Goal: Browse casually: Explore the website without a specific task or goal

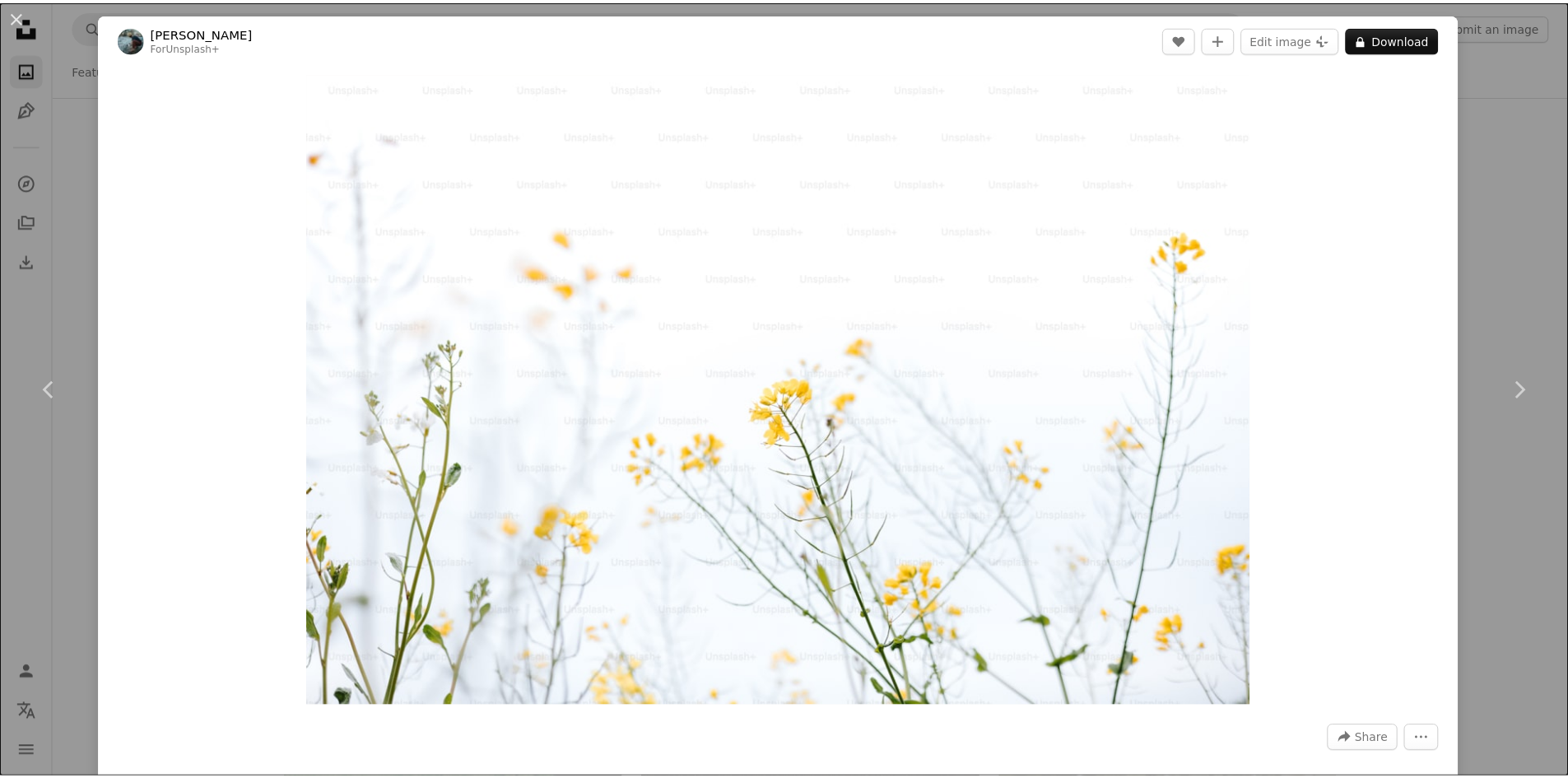
scroll to position [12519, 0]
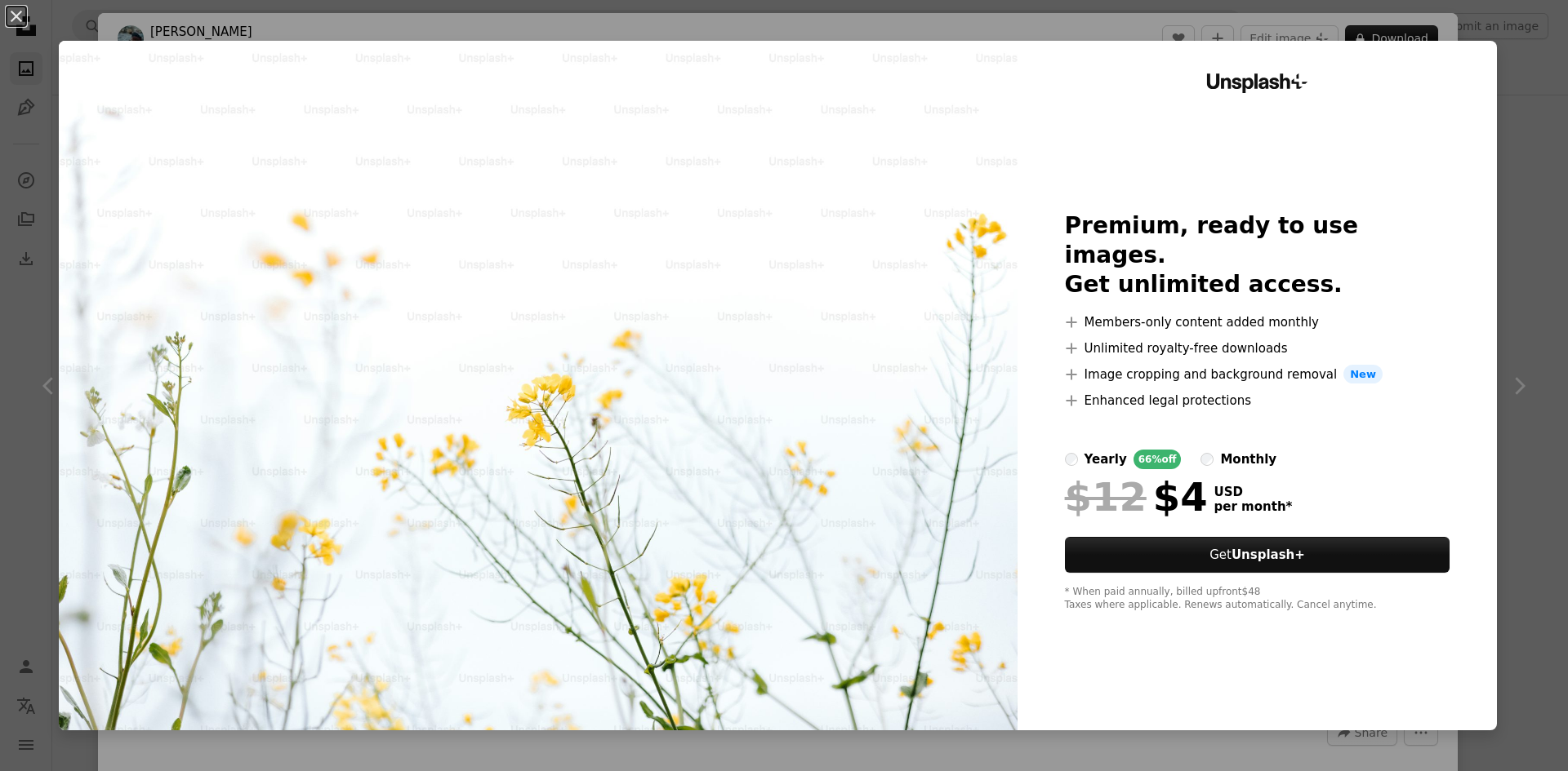
click at [1497, 48] on div "An X shape Unsplash+ Premium, ready to use images. Get unlimited access. A plus…" at bounding box center [784, 386] width 1568 height 771
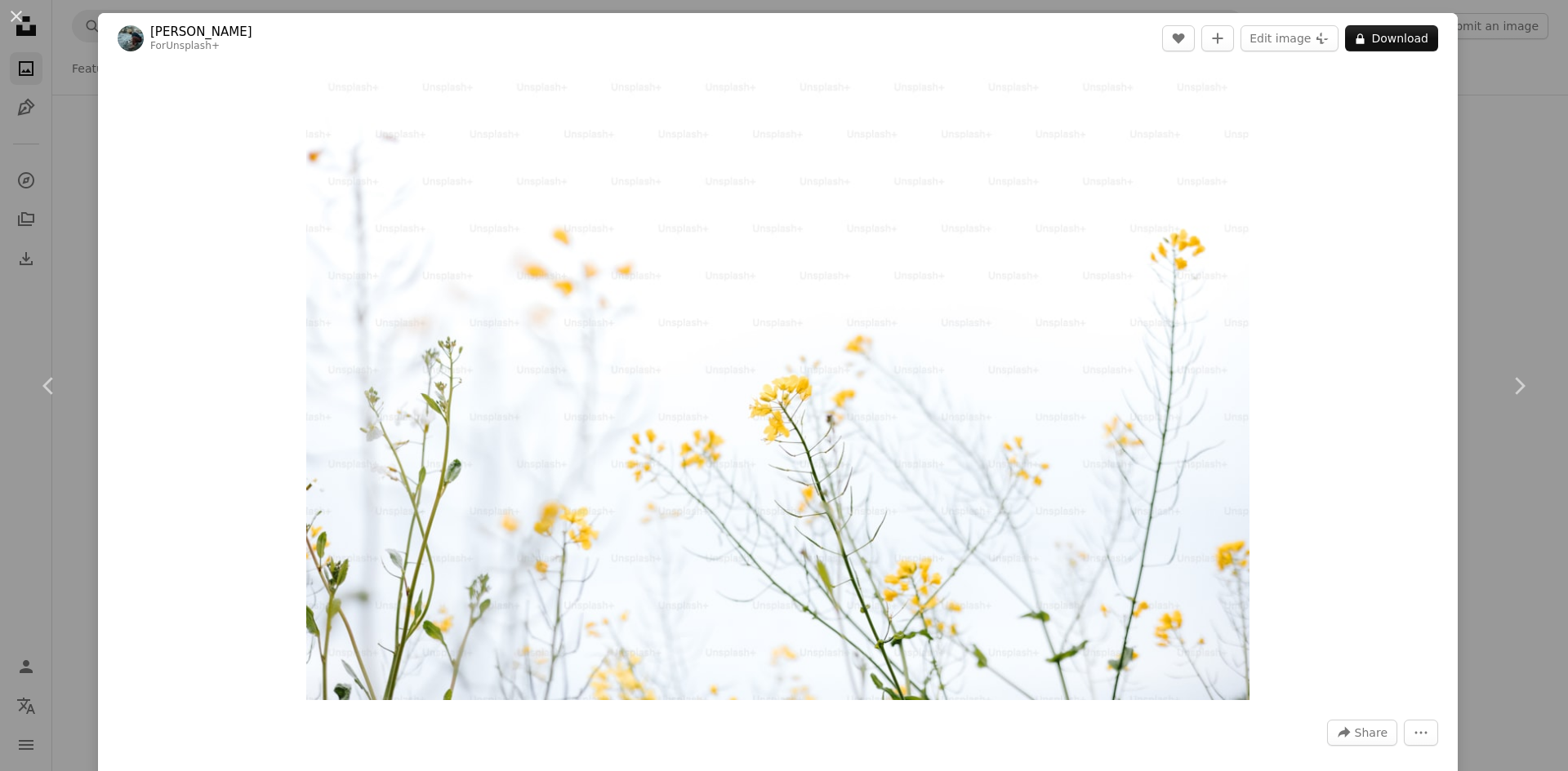
click at [1495, 263] on div "An X shape Chevron left Chevron right [PERSON_NAME] For Unsplash+ A heart A plu…" at bounding box center [784, 386] width 1568 height 771
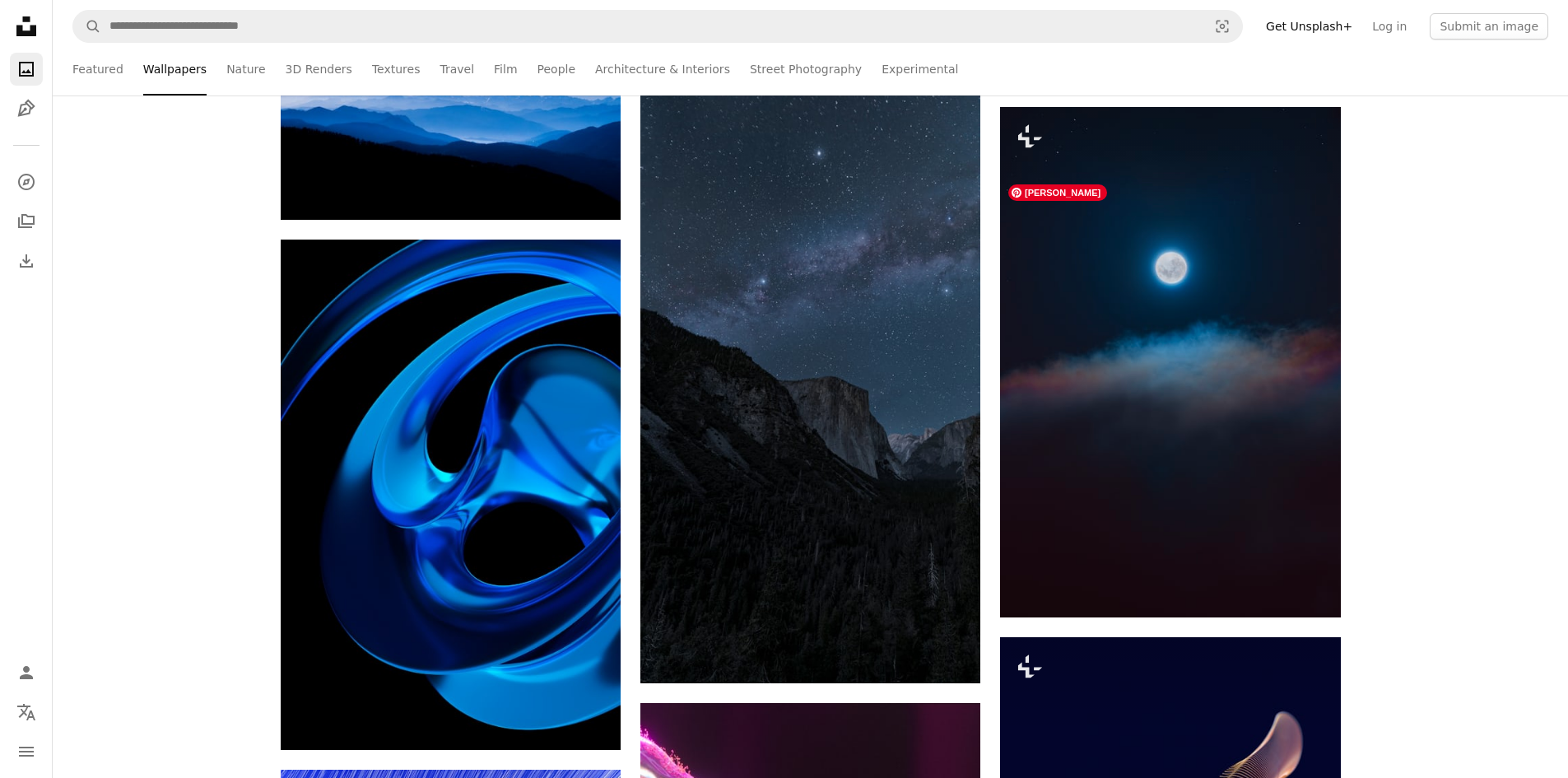
scroll to position [17626, 0]
